Goal: Task Accomplishment & Management: Manage account settings

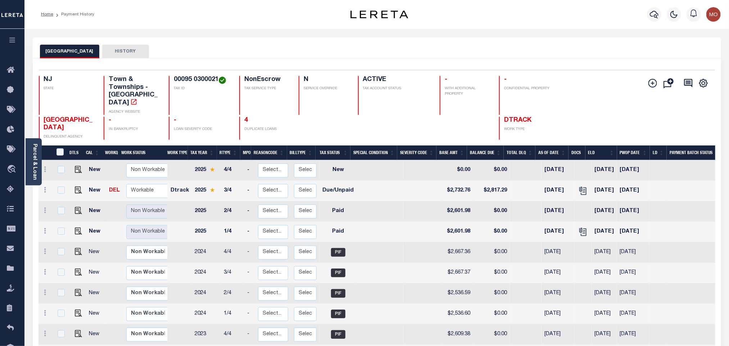
click at [37, 153] on link "Parcel & Loan" at bounding box center [34, 162] width 5 height 36
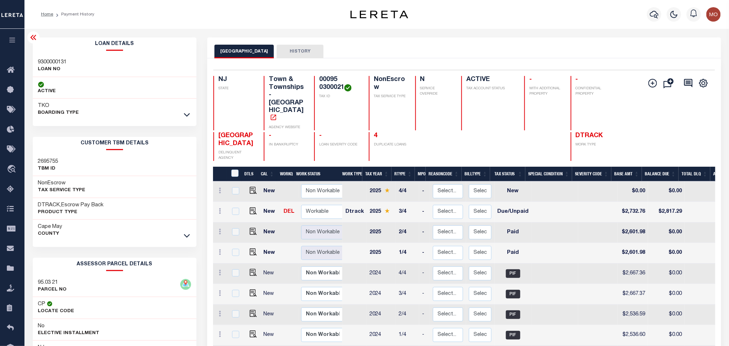
click at [47, 282] on h3 "95.03 21" at bounding box center [52, 282] width 29 height 7
copy div "95.03 21"
click at [252, 207] on img "" at bounding box center [253, 210] width 7 height 7
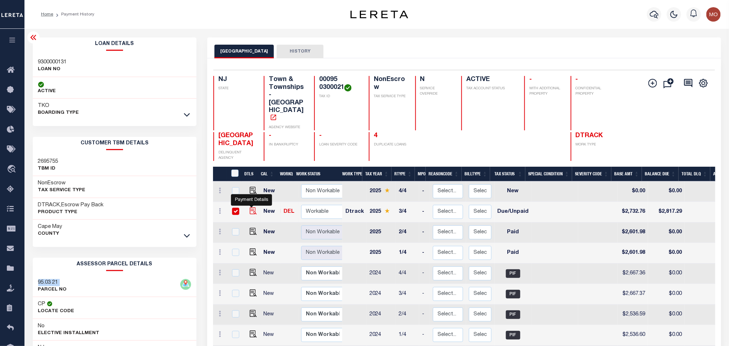
checkbox input "true"
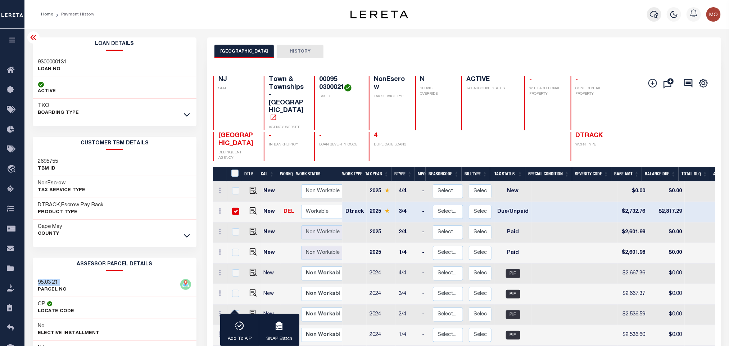
click at [654, 12] on icon "button" at bounding box center [654, 14] width 9 height 9
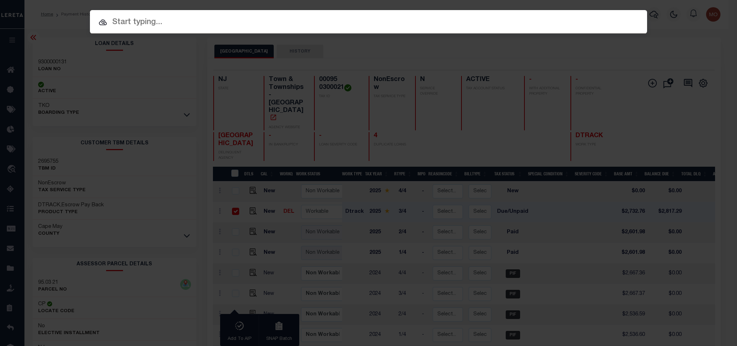
click at [466, 19] on input "text" at bounding box center [368, 22] width 557 height 13
paste input "9300000131"
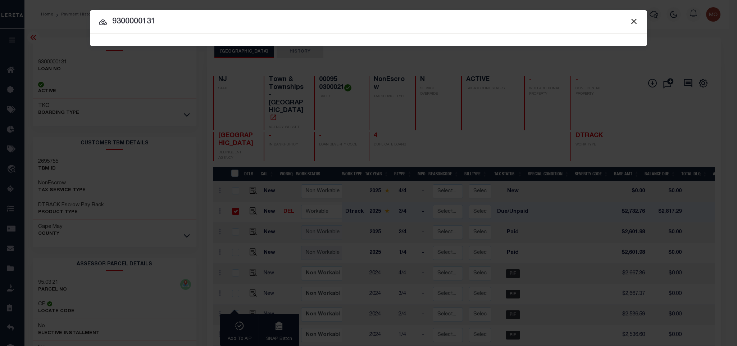
type input "9300000131"
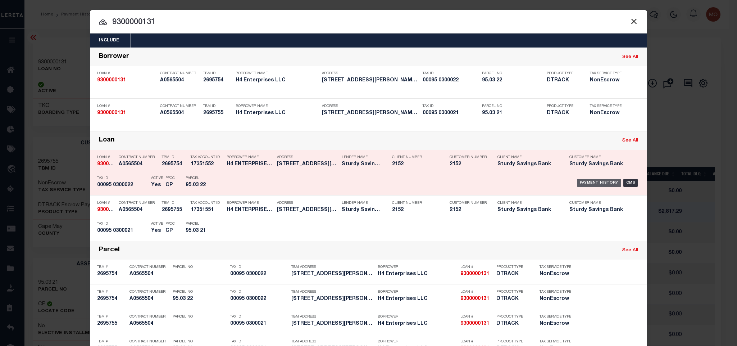
click at [599, 181] on div "Payment History" at bounding box center [599, 183] width 44 height 8
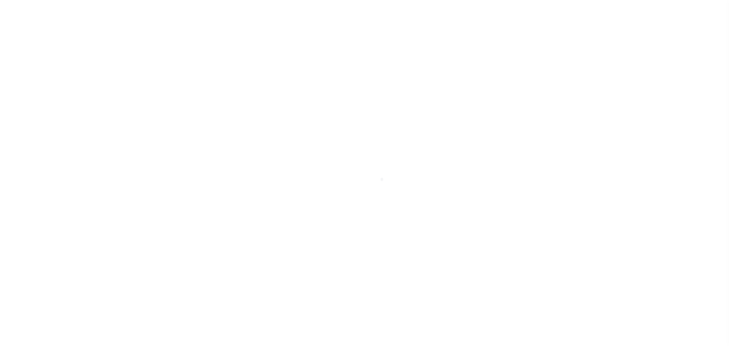
select select "DUE"
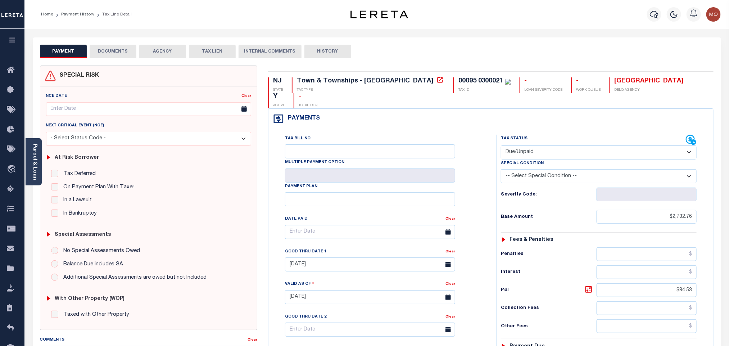
click at [556, 169] on select "-- Select Special Condition -- 3RD PARTY TAX LIEN AGENCY TAX LIEN (A.K.A Inside…" at bounding box center [599, 176] width 196 height 14
select select "15"
click at [501, 169] on select "-- Select Special Condition -- 3RD PARTY TAX LIEN AGENCY TAX LIEN (A.K.A Inside…" at bounding box center [599, 176] width 196 height 14
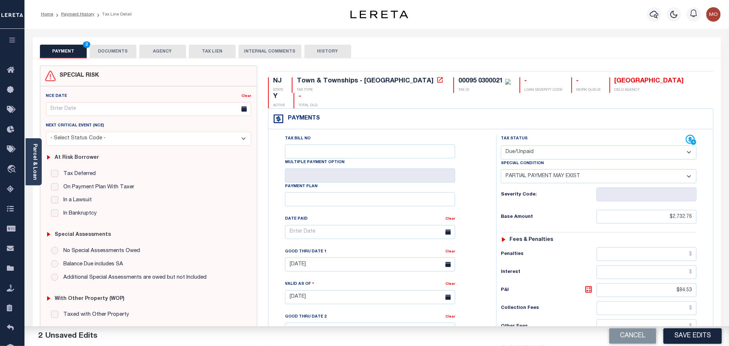
click at [475, 163] on div "Tax Bill No Multiple Payment Option Payment Plan Clear" at bounding box center [381, 236] width 210 height 202
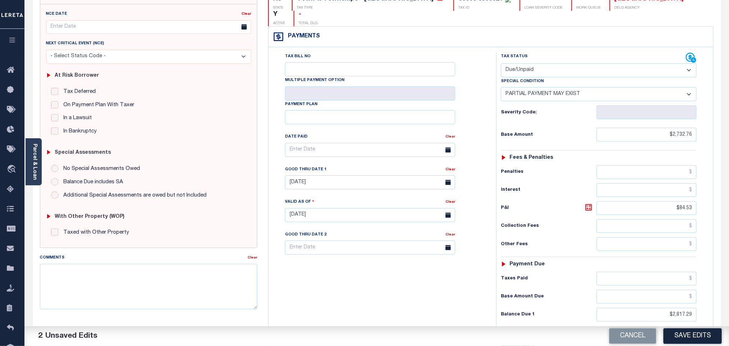
scroll to position [81, 0]
click at [35, 164] on link "Parcel & Loan" at bounding box center [34, 162] width 5 height 36
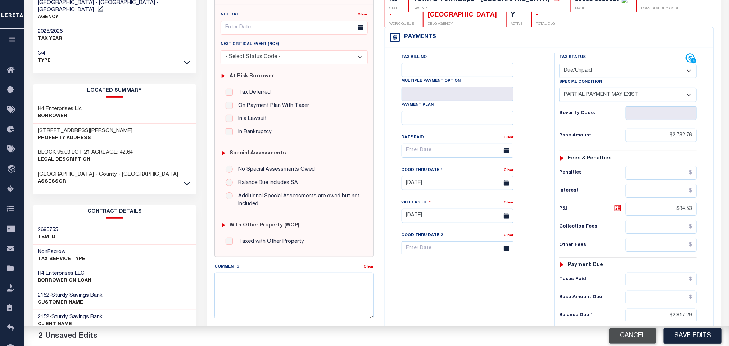
click at [638, 337] on button "Cancel" at bounding box center [632, 335] width 47 height 15
type input "[DATE]"
select select "0"
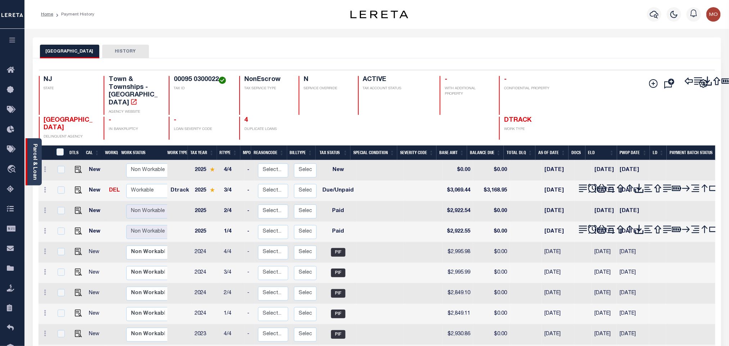
click at [36, 160] on link "Parcel & Loan" at bounding box center [34, 162] width 5 height 36
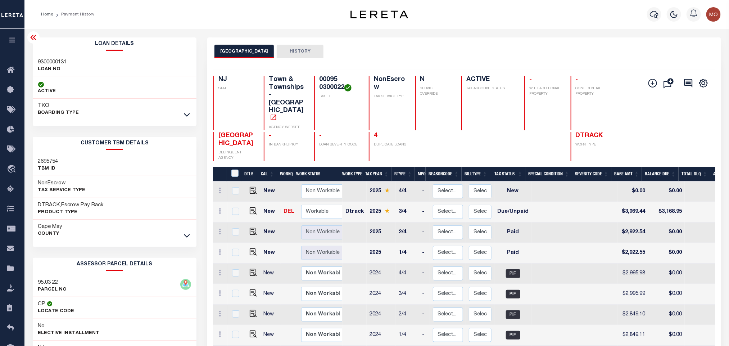
click at [46, 284] on h3 "95.03 22" at bounding box center [52, 282] width 29 height 7
copy div "95.03 22"
click at [649, 14] on button "button" at bounding box center [654, 14] width 14 height 14
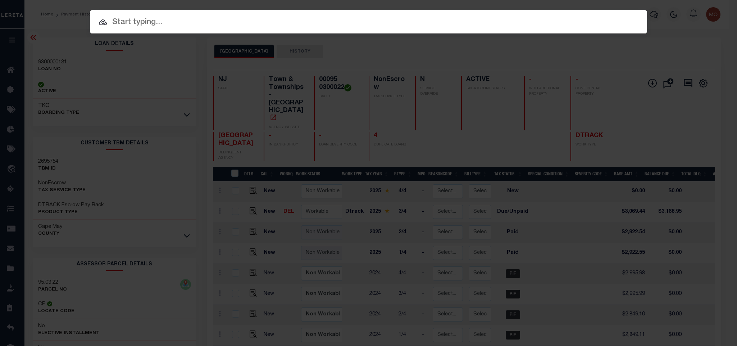
click at [486, 22] on input "text" at bounding box center [368, 22] width 557 height 13
paste input "9800327729"
type input "9800327729"
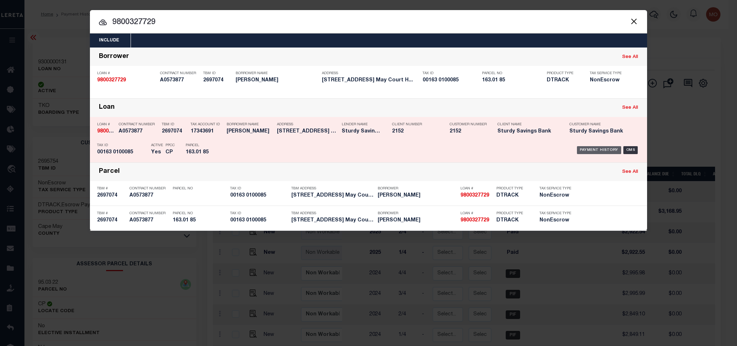
click at [596, 152] on div "Payment History" at bounding box center [599, 150] width 44 height 8
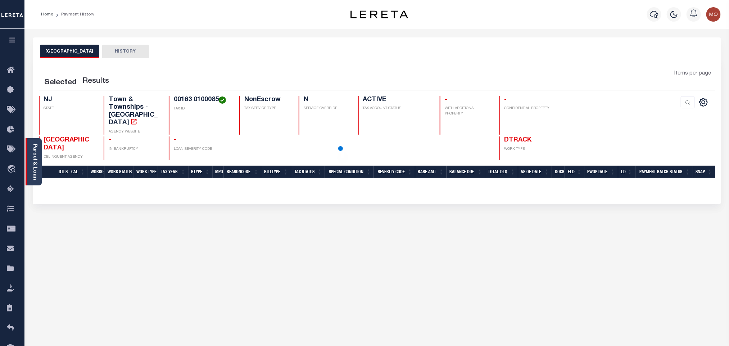
click at [35, 157] on link "Parcel & Loan" at bounding box center [34, 162] width 5 height 36
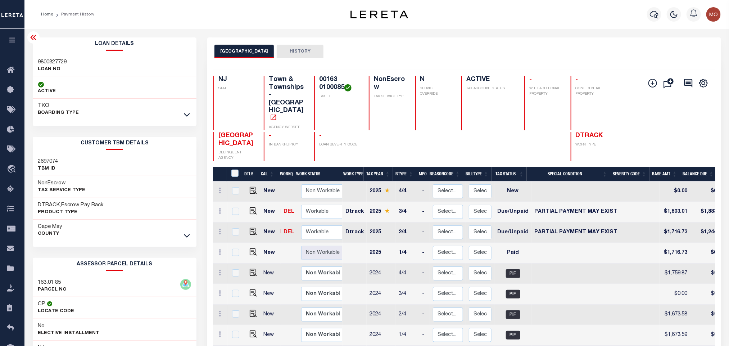
click at [46, 285] on h3 "163.01 85" at bounding box center [52, 282] width 29 height 7
copy div "163.01 85"
click at [250, 228] on img "" at bounding box center [253, 231] width 7 height 7
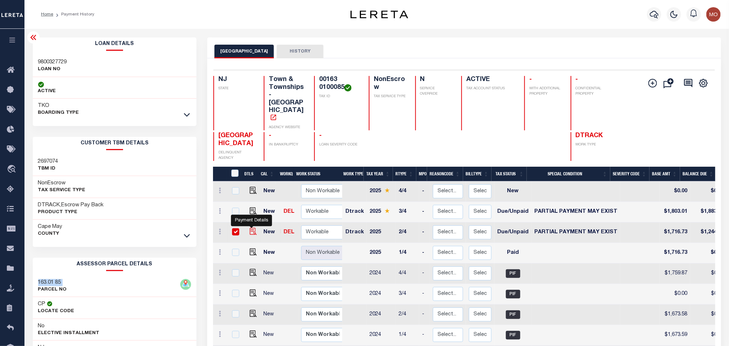
checkbox input "true"
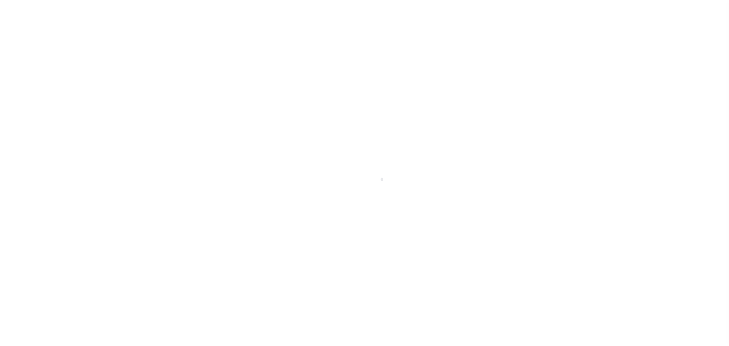
select select "DUE"
select select "15"
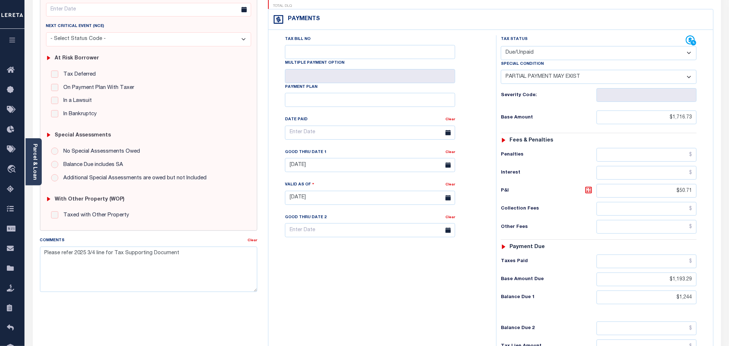
scroll to position [108, 0]
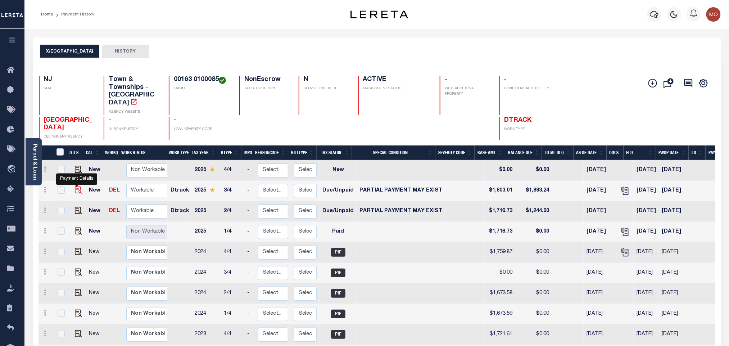
click at [75, 186] on img "" at bounding box center [78, 189] width 7 height 7
checkbox input "true"
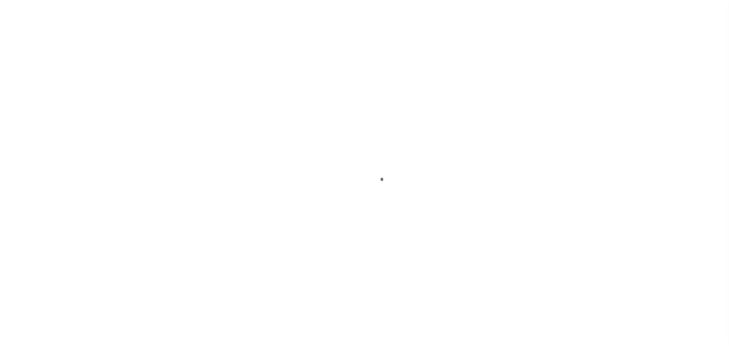
checkbox input "false"
type textarea "Tax Interest Payment"
type input "[DATE]"
select select "DUE"
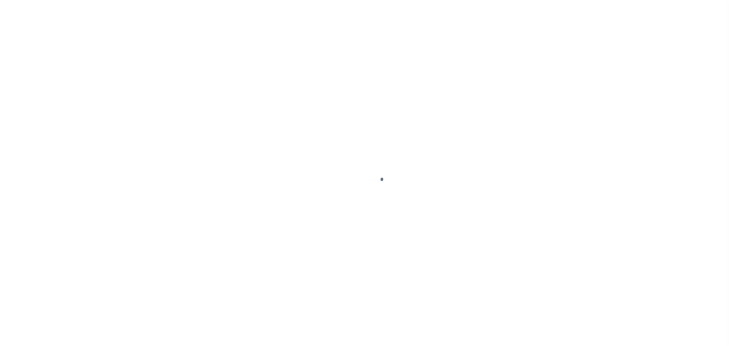
select select "15"
type input "$1,803.01"
type input "$80.23"
type input "$53.21"
type input "$1,883.24"
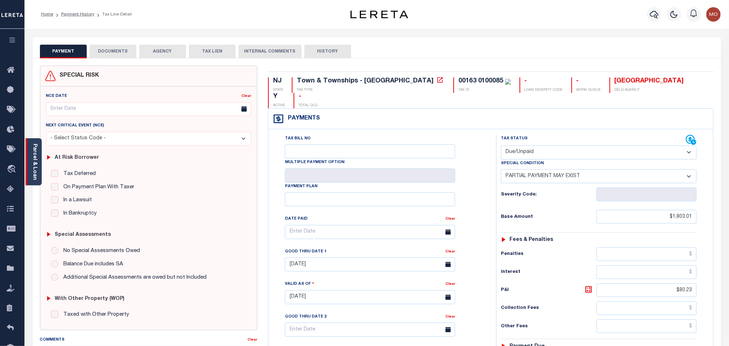
click at [36, 159] on link "Parcel & Loan" at bounding box center [34, 162] width 5 height 36
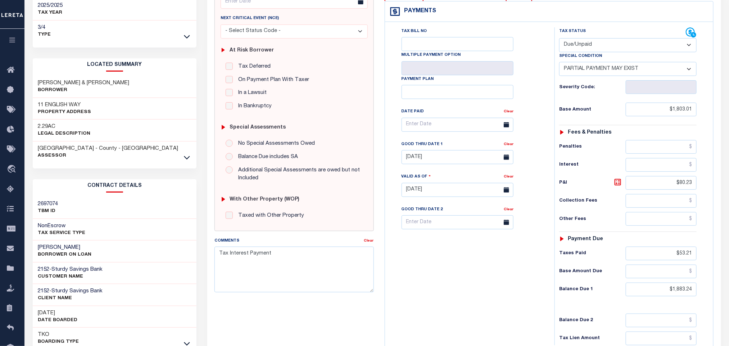
scroll to position [108, 0]
click at [506, 266] on div "Tax Bill No Multiple Payment Option Payment Plan Clear" at bounding box center [468, 186] width 162 height 318
drag, startPoint x: 664, startPoint y: 259, endPoint x: 743, endPoint y: 266, distance: 79.1
click at [729, 266] on html "Home Payment History Tax Line Detail" at bounding box center [364, 166] width 729 height 549
paste input "56.62"
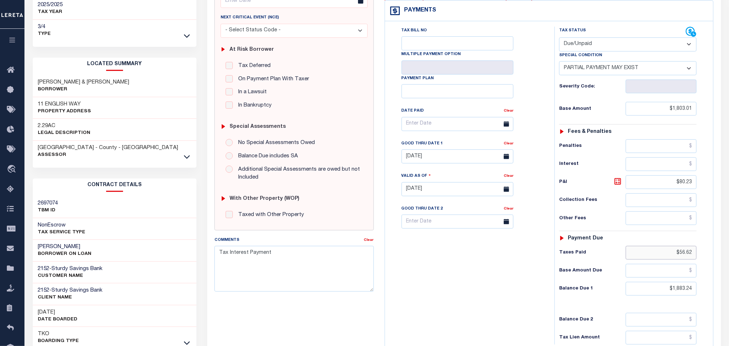
type input "$56.62"
type input "[DATE]"
click at [498, 264] on div "Tax Bill No Multiple Payment Option Payment Plan Clear" at bounding box center [468, 186] width 162 height 318
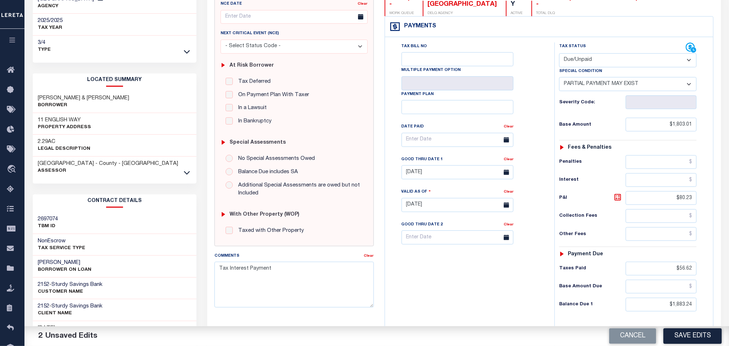
scroll to position [162, 0]
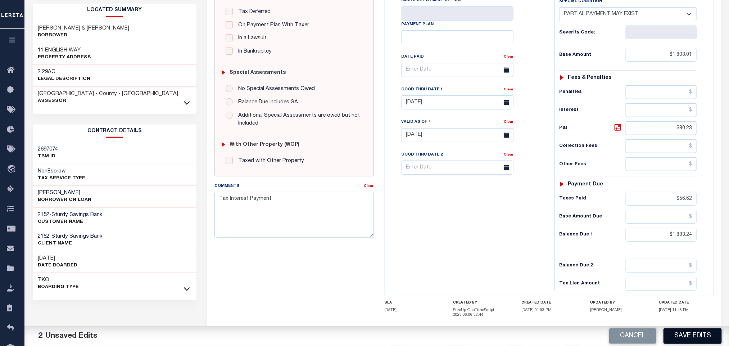
click at [688, 336] on button "Save Edits" at bounding box center [693, 335] width 58 height 15
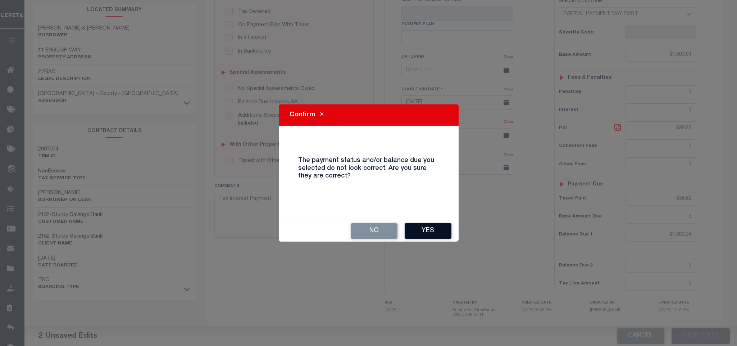
click at [422, 235] on button "Yes" at bounding box center [428, 230] width 47 height 15
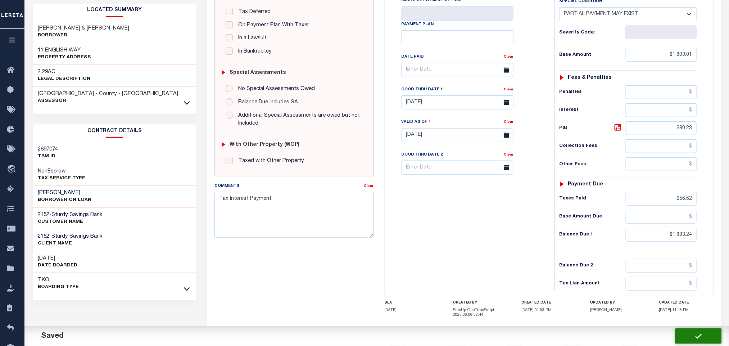
checkbox input "false"
type input "$1,803.01"
type input "$80.23"
type input "$56.62"
type input "$1,883.24"
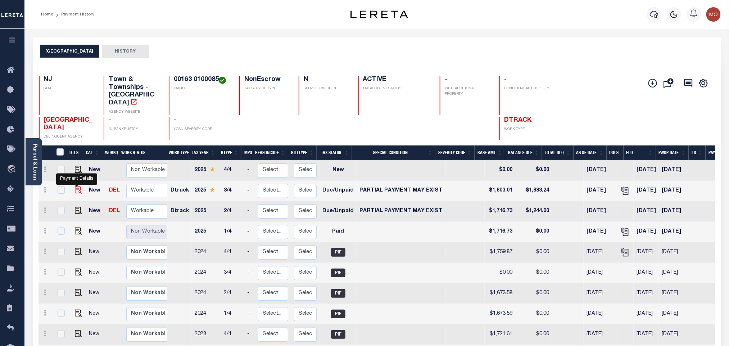
click at [75, 186] on img "" at bounding box center [78, 189] width 7 height 7
checkbox input "true"
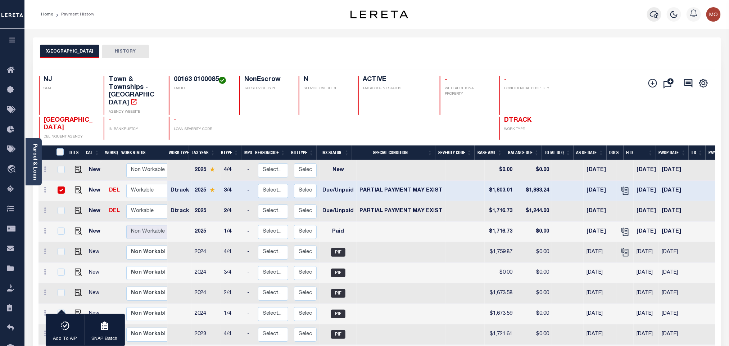
click at [654, 15] on icon "button" at bounding box center [654, 14] width 9 height 9
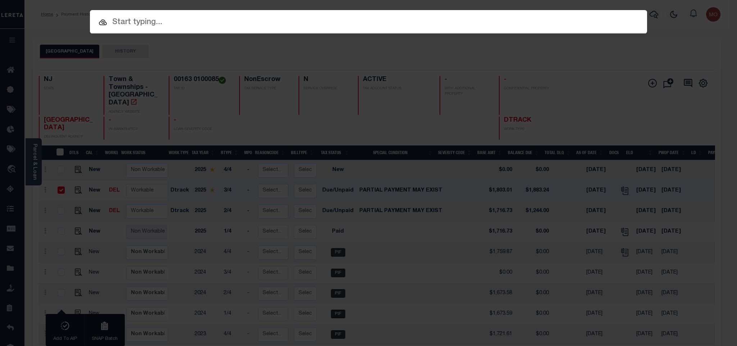
click at [394, 26] on input "text" at bounding box center [368, 22] width 557 height 13
paste input "9800532872"
type input "9800532872"
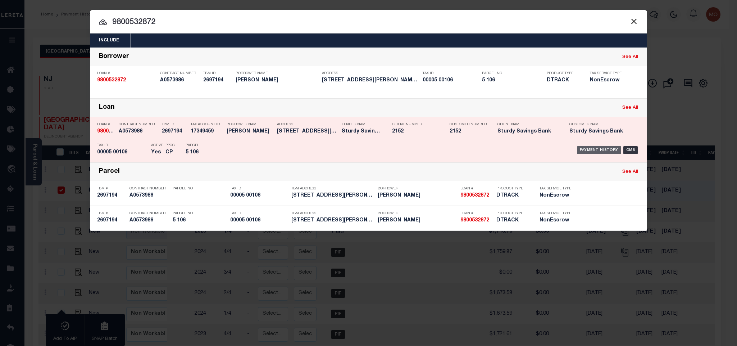
click at [583, 152] on div "Payment History" at bounding box center [599, 150] width 44 height 8
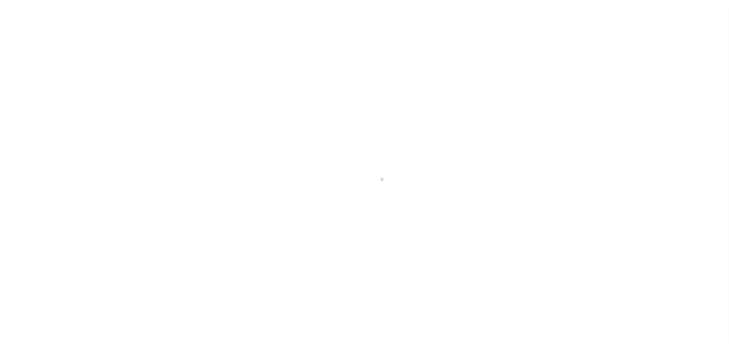
select select "DUE"
select select "15"
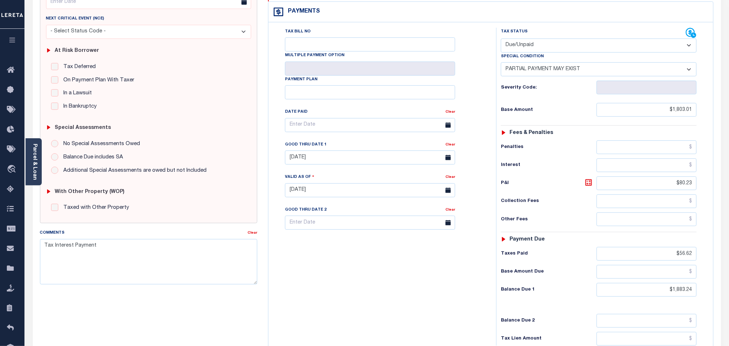
scroll to position [108, 0]
drag, startPoint x: 404, startPoint y: 259, endPoint x: 471, endPoint y: 250, distance: 68.0
click at [404, 259] on div "Tax Bill No Multiple Payment Option Payment Plan Clear" at bounding box center [380, 186] width 221 height 318
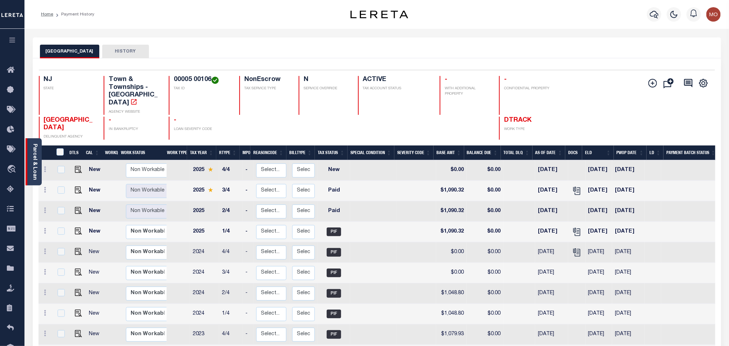
click at [32, 163] on link "Parcel & Loan" at bounding box center [34, 162] width 5 height 36
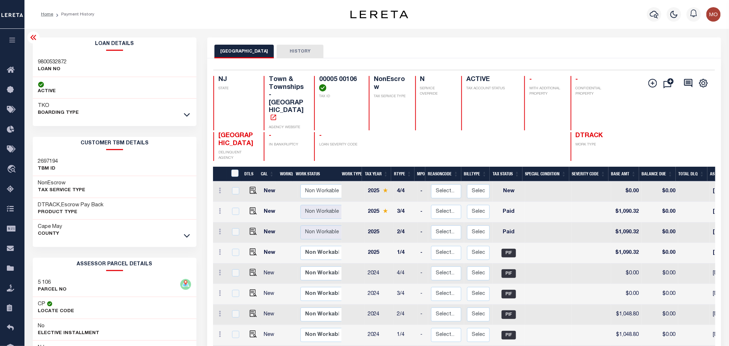
click at [44, 282] on h3 "5 106" at bounding box center [52, 282] width 29 height 7
click at [43, 282] on h3 "5 106" at bounding box center [52, 282] width 29 height 7
click at [42, 282] on h3 "5 106" at bounding box center [52, 282] width 29 height 7
copy div "5 106"
click at [253, 207] on img "" at bounding box center [253, 210] width 7 height 7
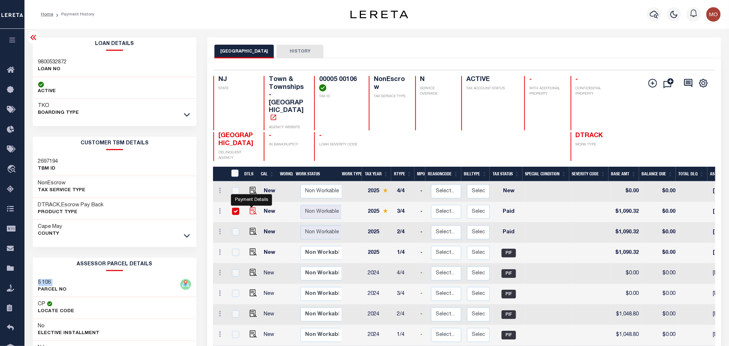
checkbox input "true"
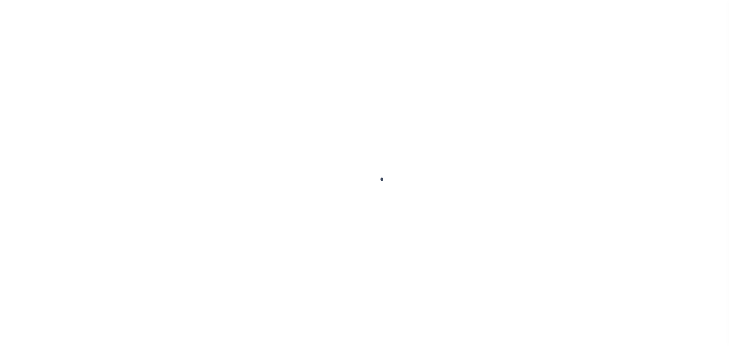
checkbox input "false"
type input "[DATE]"
select select "PYD"
type input "$1,090.32"
type input "$0"
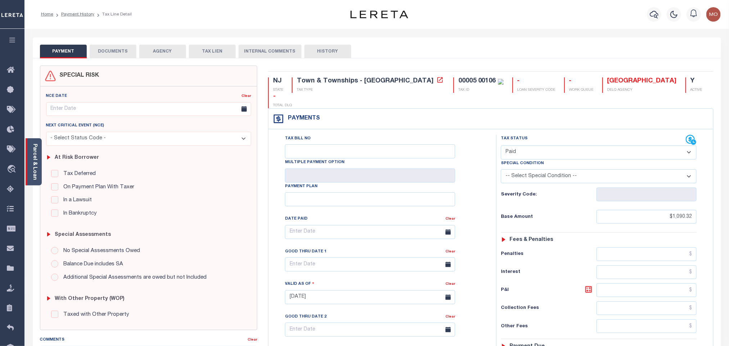
click at [33, 167] on link "Parcel & Loan" at bounding box center [34, 162] width 5 height 36
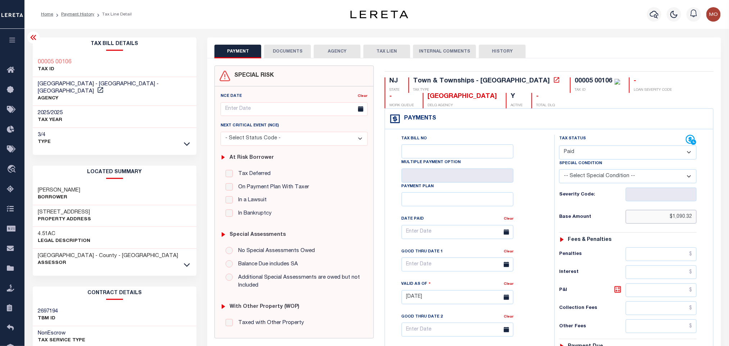
drag, startPoint x: 661, startPoint y: 219, endPoint x: 800, endPoint y: 243, distance: 141.3
click at [729, 243] on html "Home Payment History Tax Line Detail" at bounding box center [364, 274] width 729 height 549
paste input "1,143.69"
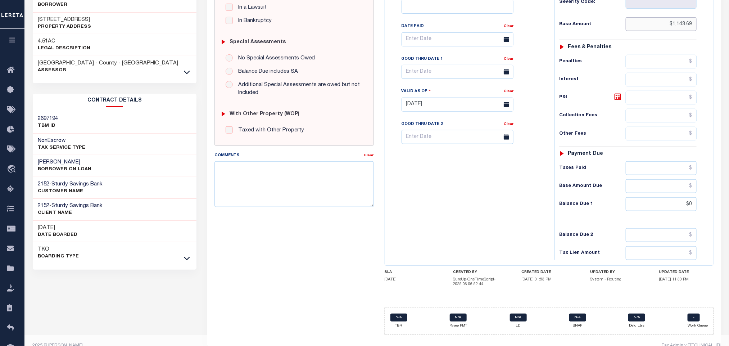
scroll to position [209, 0]
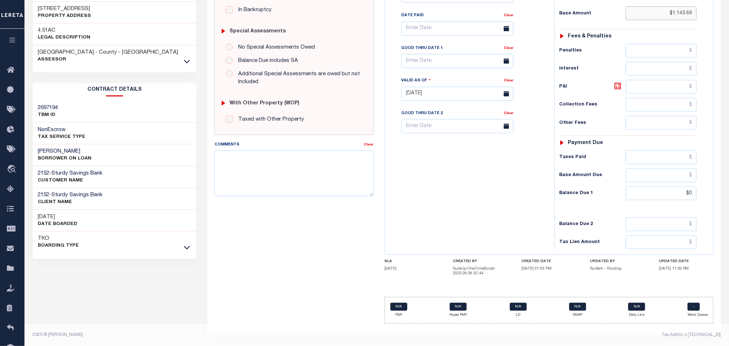
type input "$1,143.69"
type input "[DATE]"
click at [476, 191] on div "Tax Bill No Multiple Payment Option Payment Plan Clear" at bounding box center [468, 90] width 162 height 318
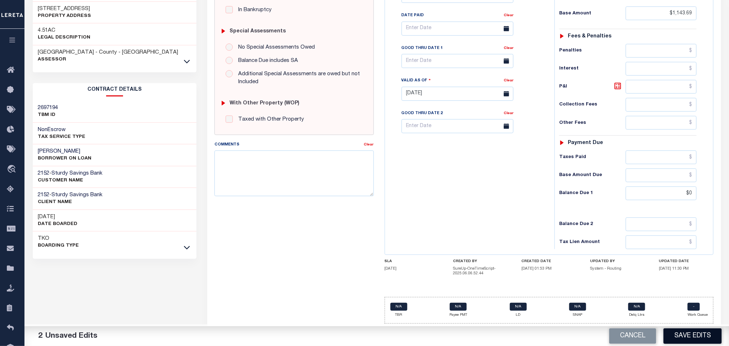
click at [691, 337] on button "Save Edits" at bounding box center [693, 335] width 58 height 15
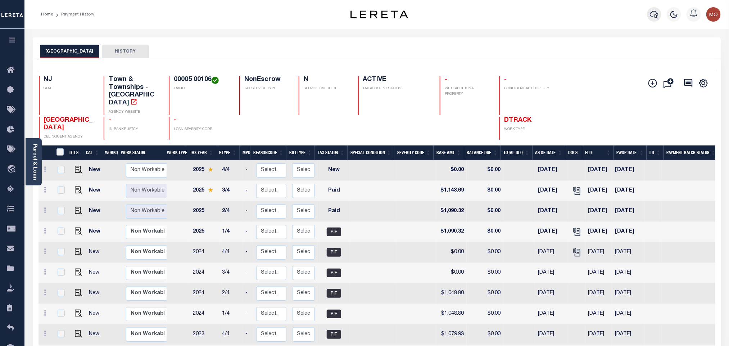
click at [650, 14] on button "button" at bounding box center [654, 14] width 14 height 14
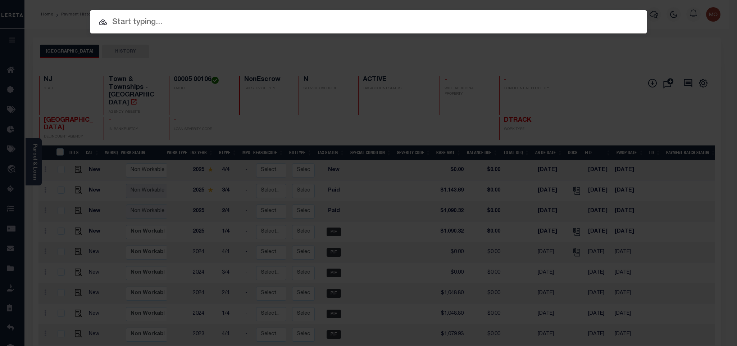
click at [419, 21] on input "text" at bounding box center [368, 22] width 557 height 13
paste input "9300000937"
type input "9300000937"
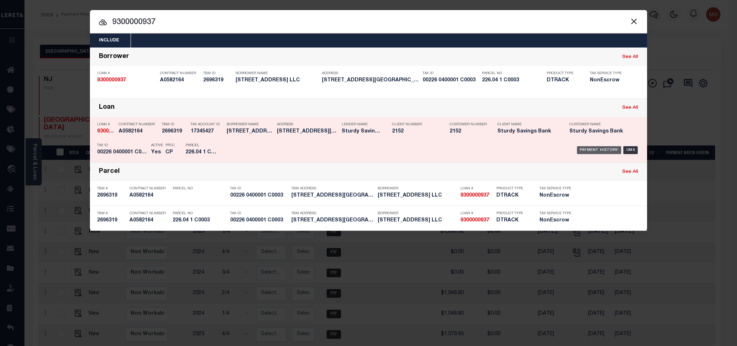
click at [593, 153] on div "Payment History" at bounding box center [599, 150] width 44 height 8
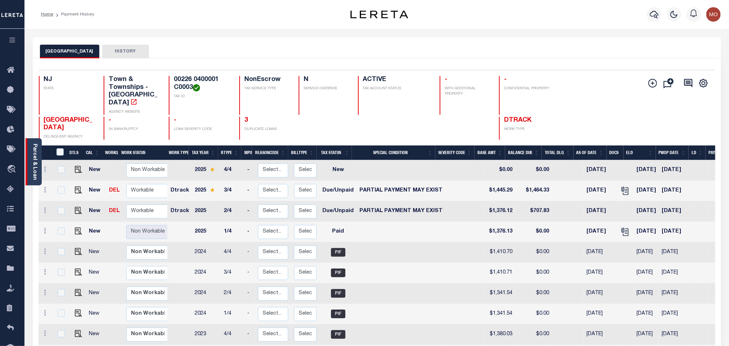
click at [36, 161] on link "Parcel & Loan" at bounding box center [34, 162] width 5 height 36
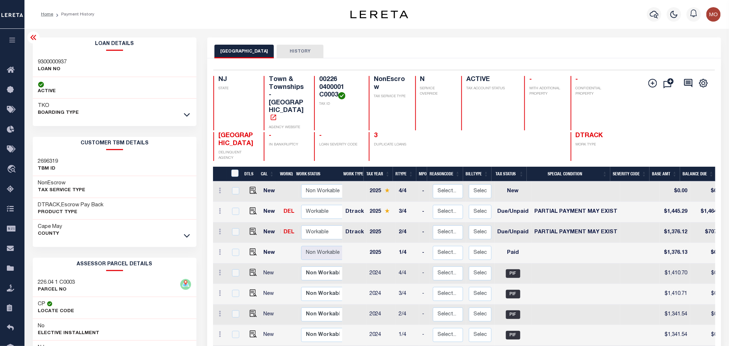
click at [51, 281] on h3 "226.04 1 C0003" at bounding box center [56, 282] width 37 height 7
copy div "226.04 1 C0003"
click at [251, 228] on img "" at bounding box center [253, 231] width 7 height 7
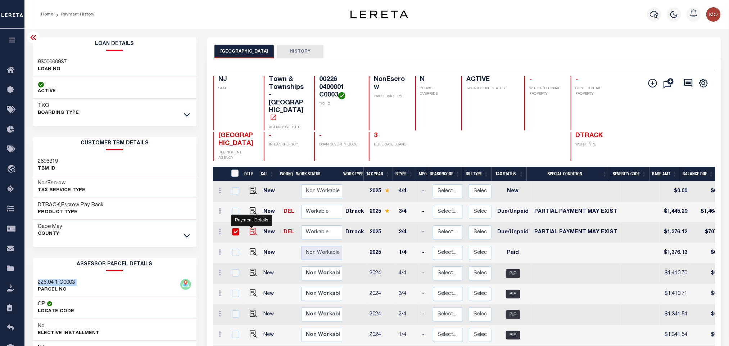
checkbox input "true"
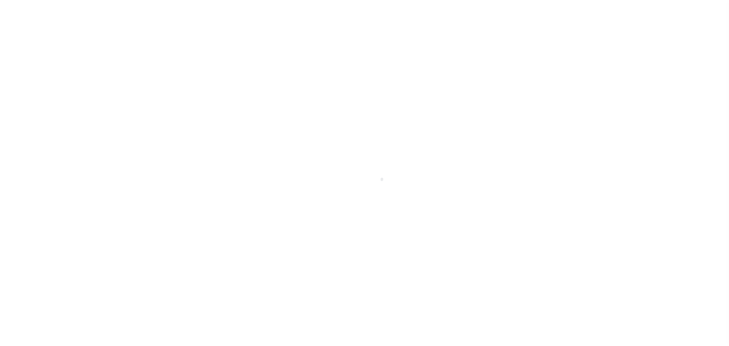
select select "DUE"
select select "15"
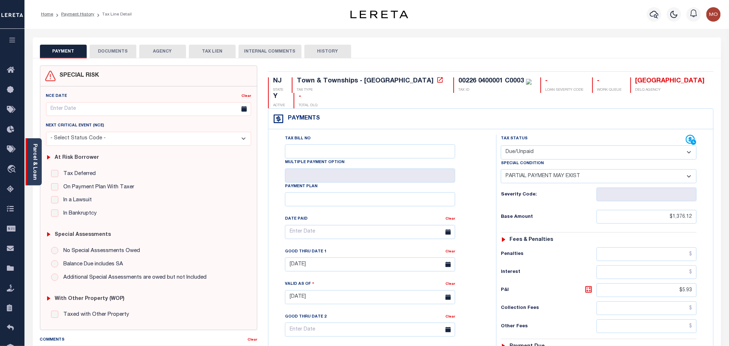
click at [32, 145] on link "Parcel & Loan" at bounding box center [34, 162] width 5 height 36
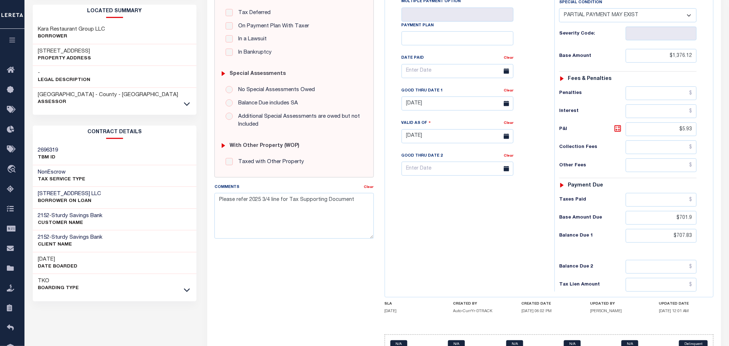
scroll to position [162, 0]
click at [466, 215] on div "Tax Bill No Multiple Payment Option Payment Plan Clear" at bounding box center [468, 132] width 162 height 318
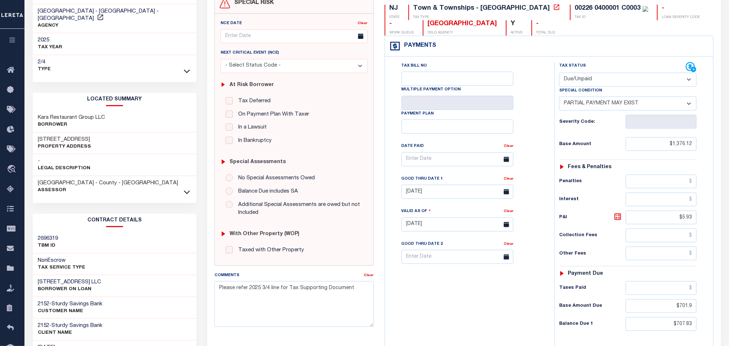
scroll to position [54, 0]
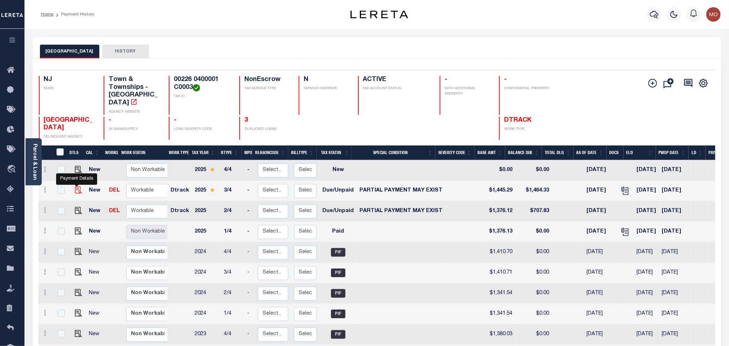
click at [75, 186] on img "" at bounding box center [78, 189] width 7 height 7
checkbox input "true"
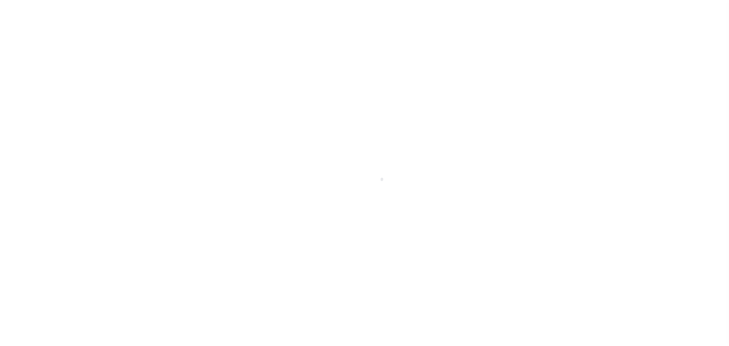
select select "DUE"
select select "15"
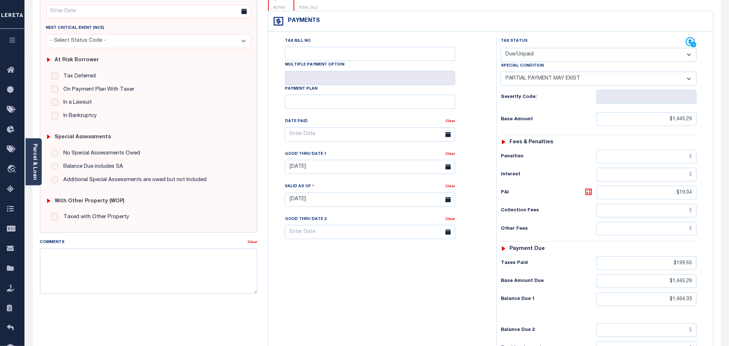
scroll to position [108, 0]
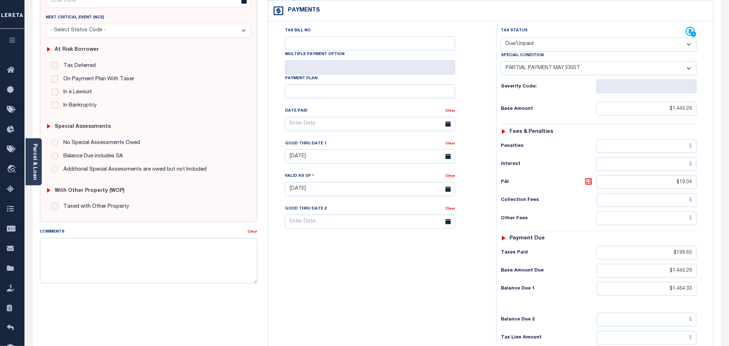
click at [366, 254] on div "Tax Bill No Multiple Payment Option Payment Plan Clear" at bounding box center [380, 186] width 221 height 318
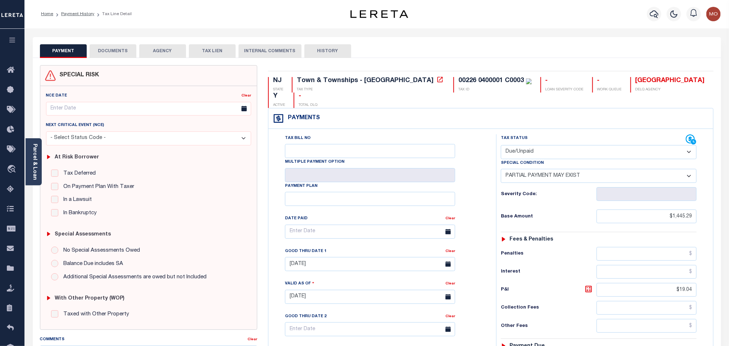
scroll to position [0, 0]
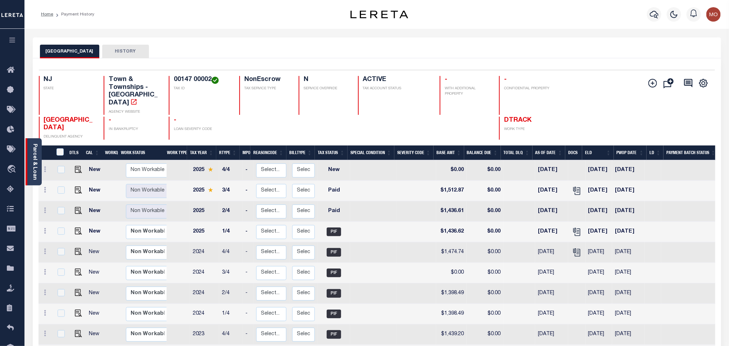
click at [35, 172] on link "Parcel & Loan" at bounding box center [34, 162] width 5 height 36
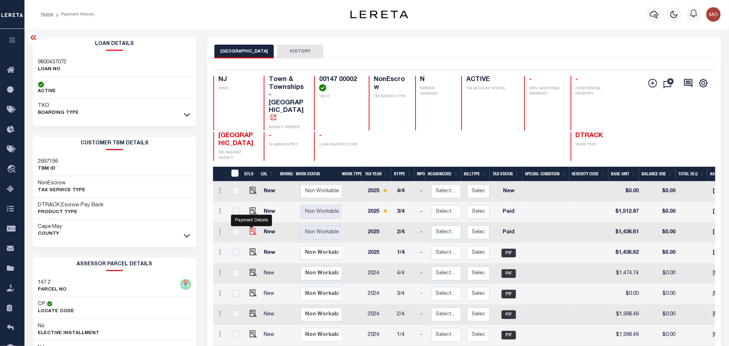
click at [253, 228] on img "" at bounding box center [253, 231] width 7 height 7
checkbox input "true"
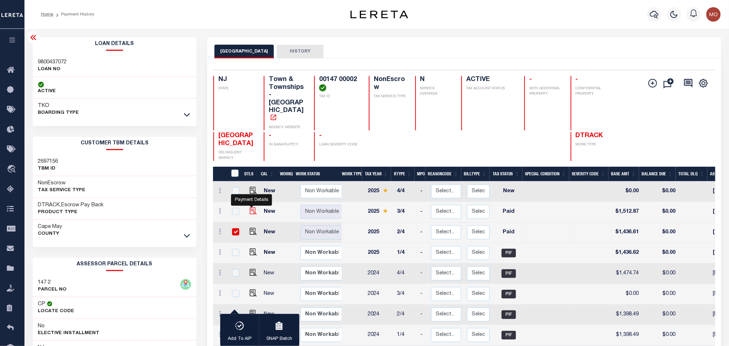
click at [250, 207] on img "" at bounding box center [253, 210] width 7 height 7
checkbox input "true"
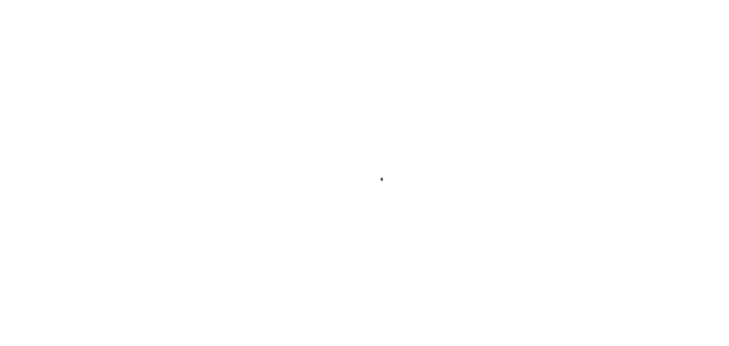
checkbox input "false"
type textarea "Please refer 2025 3/4 line for Tax Supporting Document"
type input "[DATE]"
select select "PYD"
type input "$1,436.61"
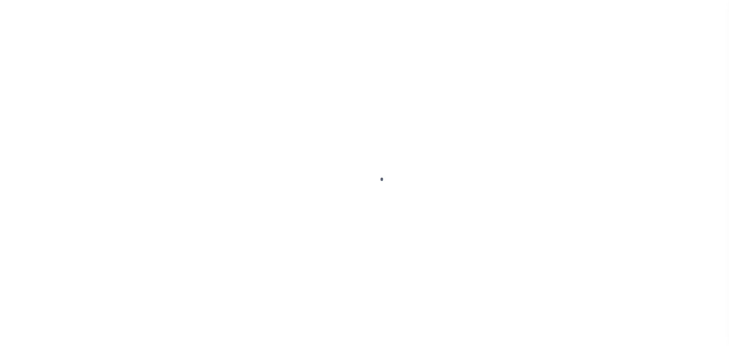
type input "$0"
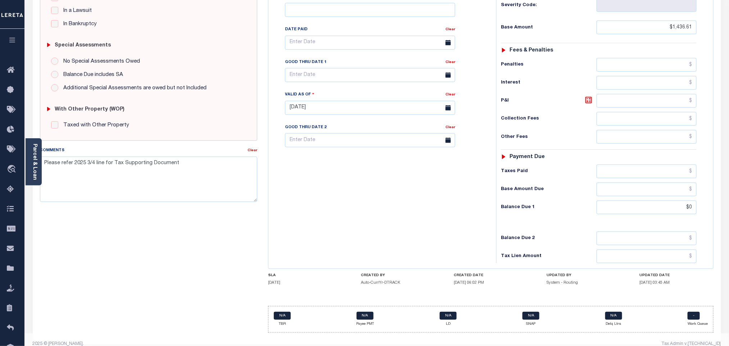
click at [374, 223] on div "Tax Bill No Multiple Payment Option Payment Plan Clear" at bounding box center [380, 104] width 221 height 318
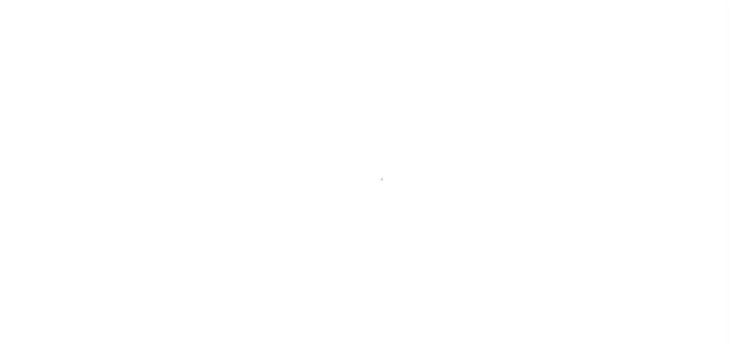
select select "PYD"
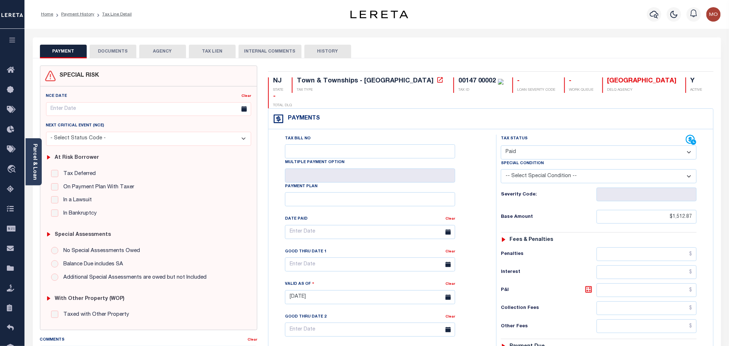
click at [714, 14] on img "button" at bounding box center [713, 14] width 14 height 14
click at [691, 49] on span "Sign out" at bounding box center [685, 51] width 21 height 5
